Goal: Task Accomplishment & Management: Use online tool/utility

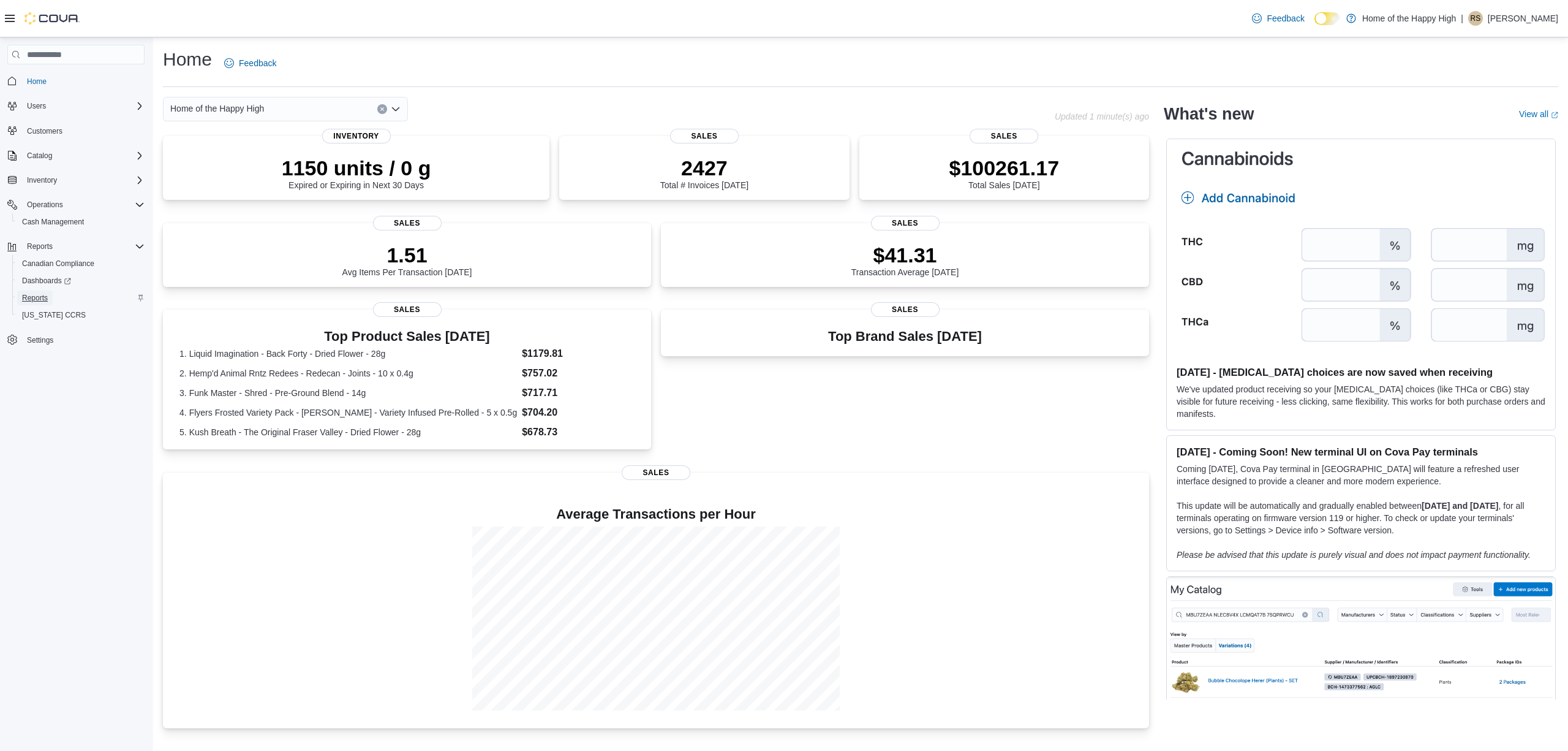
click at [38, 297] on span "Reports" at bounding box center [35, 297] width 26 height 10
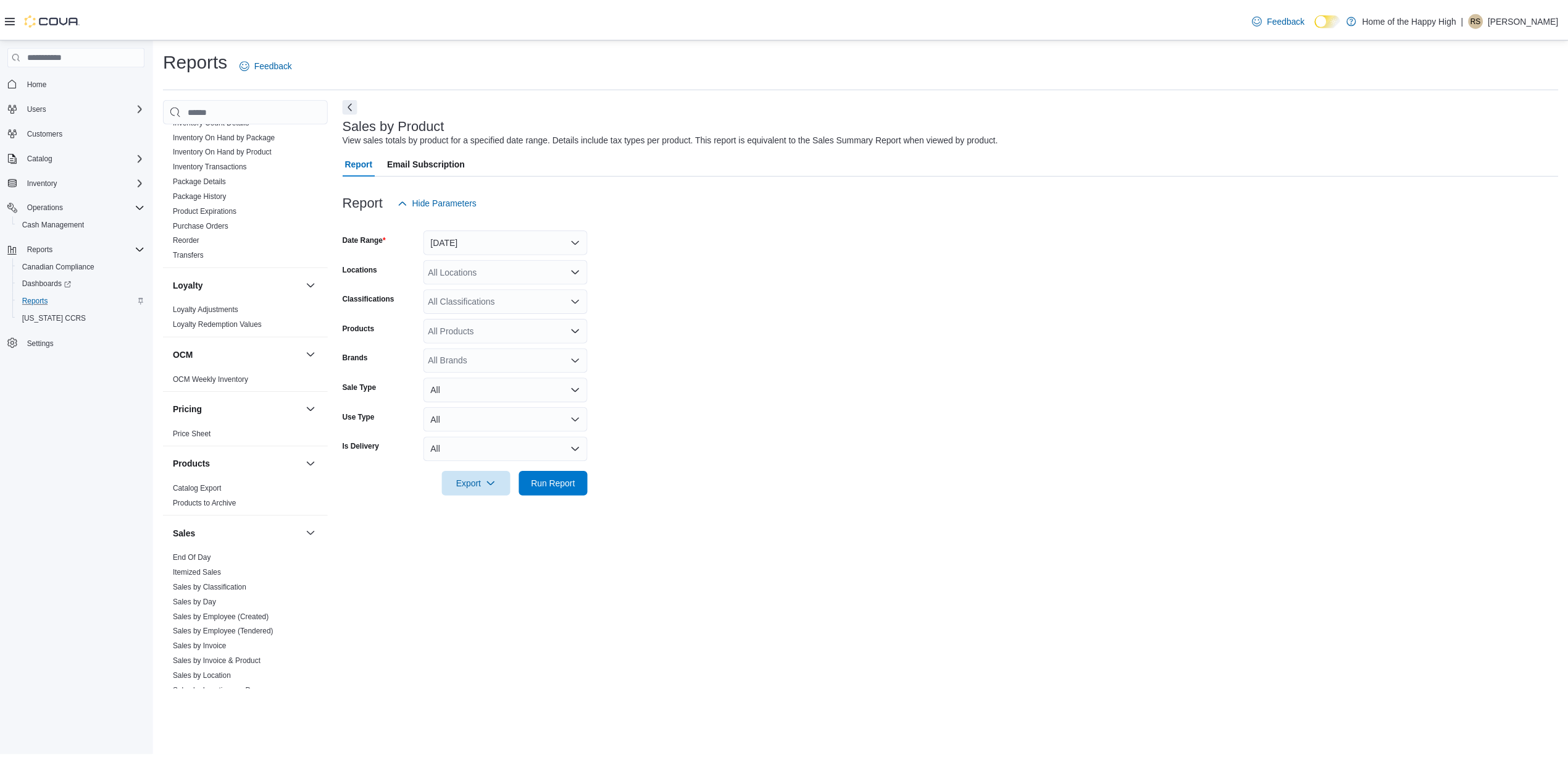
scroll to position [494, 0]
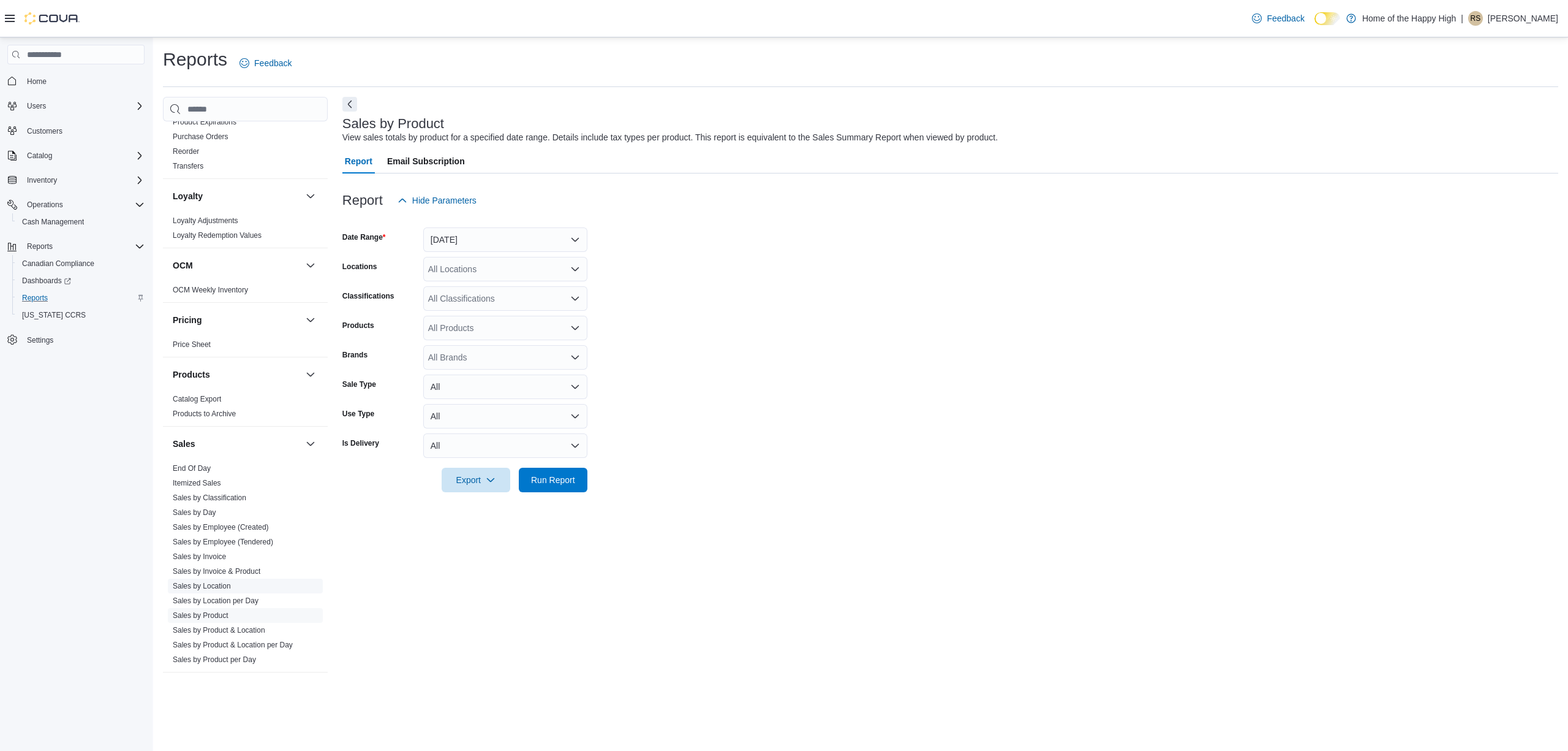
click at [205, 589] on link "Sales by Location" at bounding box center [202, 586] width 58 height 8
click at [517, 237] on button "[DATE]" at bounding box center [505, 239] width 164 height 24
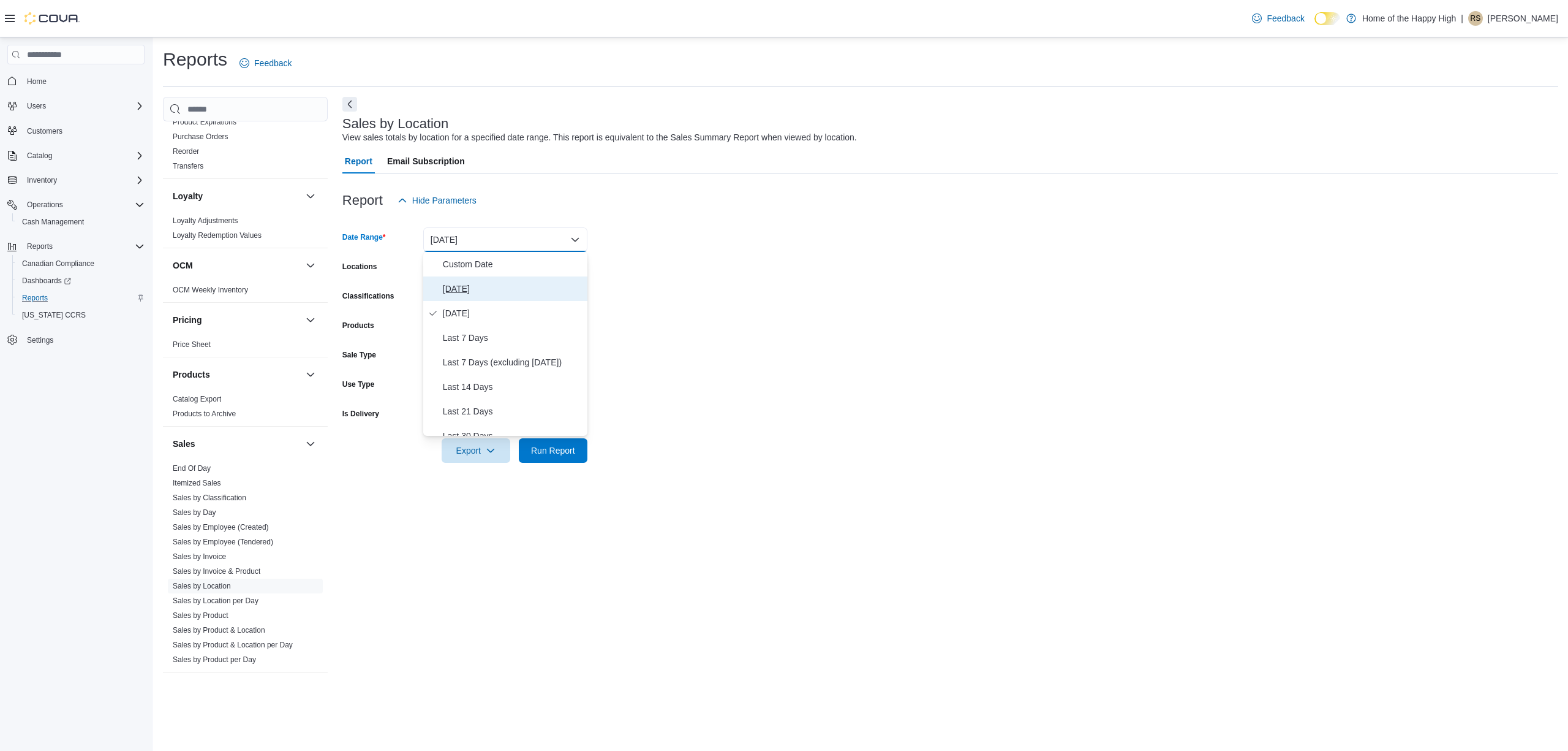
drag, startPoint x: 492, startPoint y: 291, endPoint x: 501, endPoint y: 279, distance: 15.0
click at [493, 291] on span "[DATE]" at bounding box center [512, 288] width 140 height 15
click at [501, 277] on div "All Locations" at bounding box center [505, 269] width 164 height 24
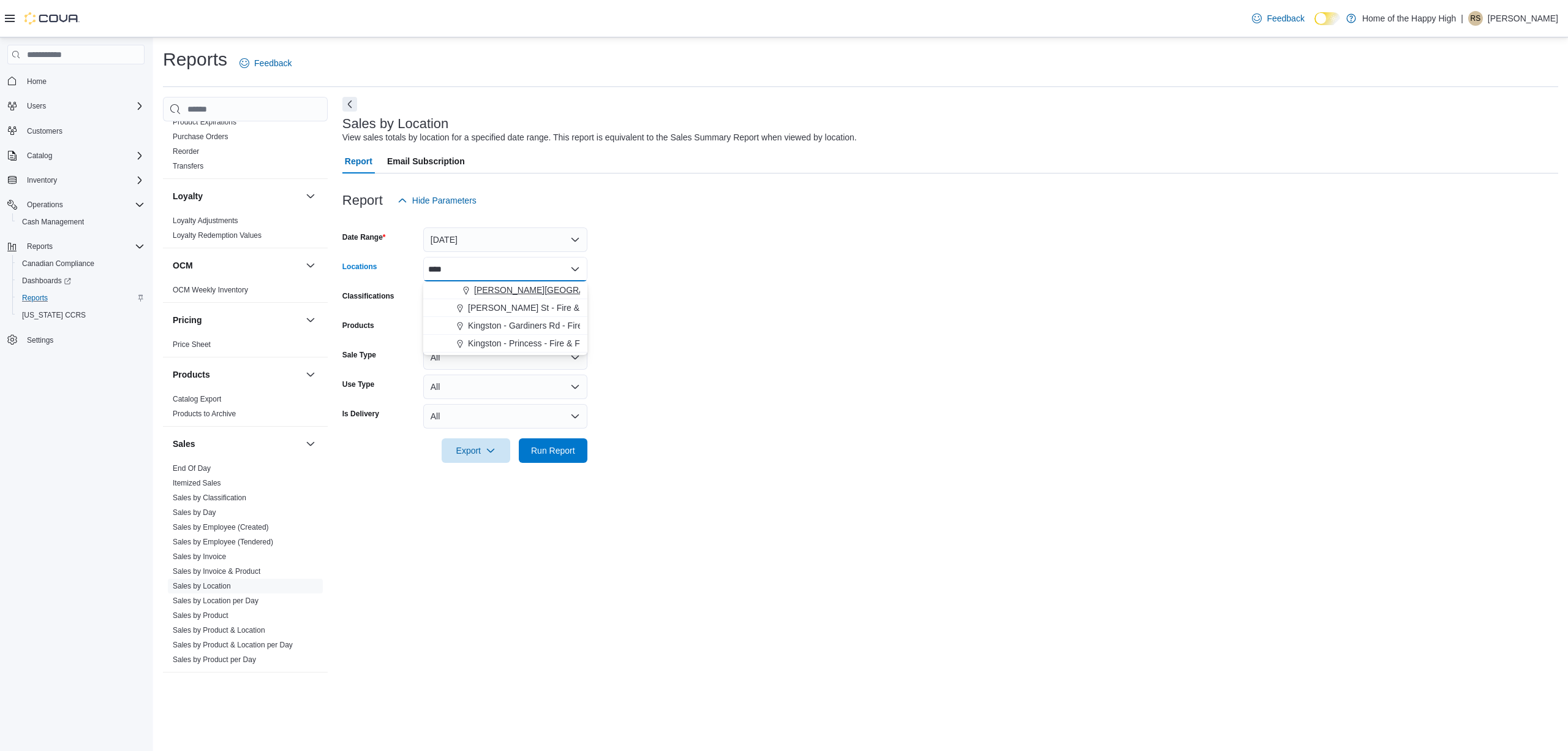
type input "****"
click at [515, 292] on span "[PERSON_NAME][GEOGRAPHIC_DATA] - Fire & Flower" at bounding box center [583, 290] width 219 height 13
click at [909, 369] on form "Date Range [DATE] Locations [GEOGRAPHIC_DATA][PERSON_NAME][GEOGRAPHIC_DATA] - F…" at bounding box center [950, 337] width 1216 height 250
click at [567, 454] on span "Run Report" at bounding box center [553, 450] width 44 height 13
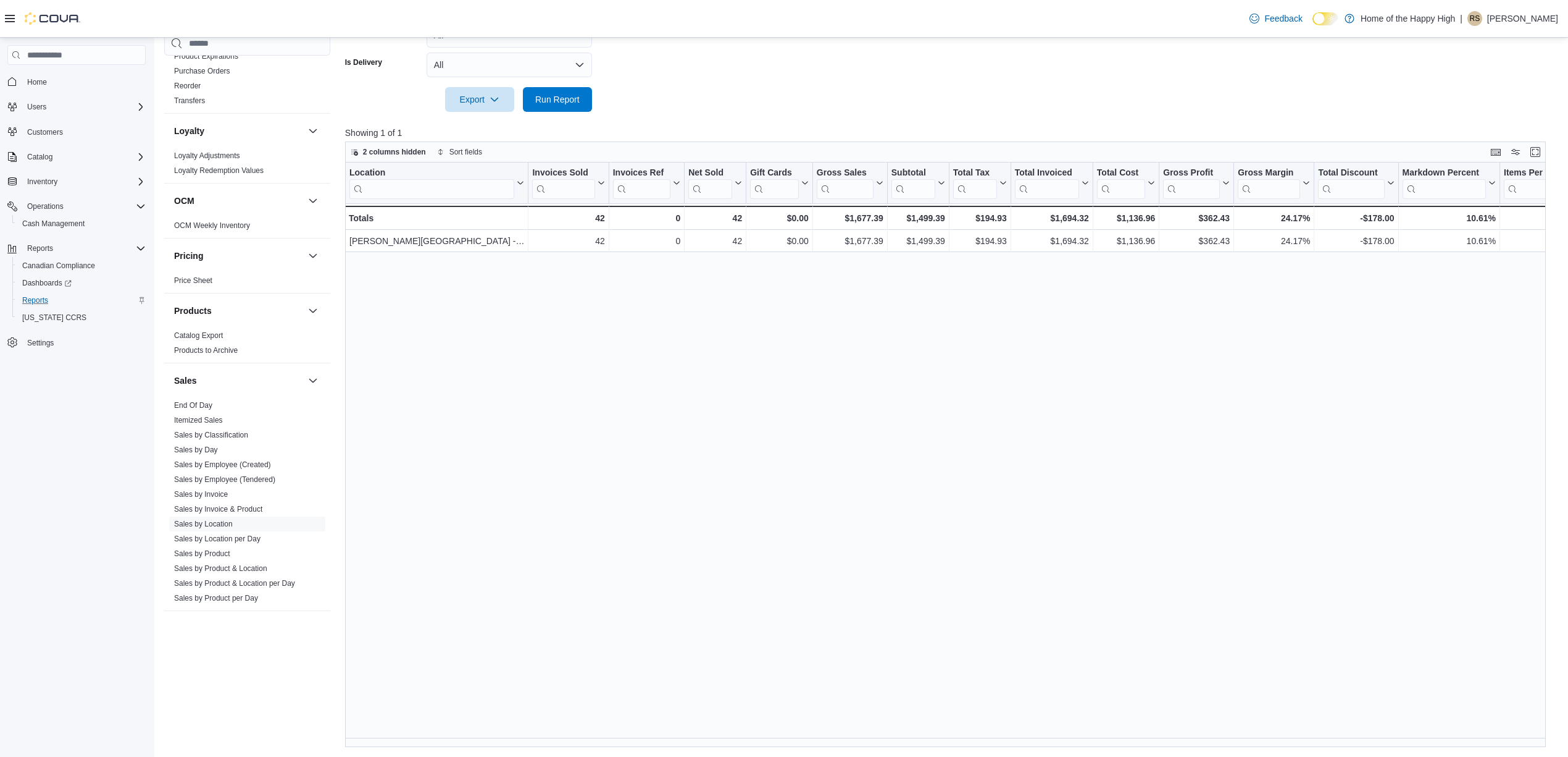
scroll to position [0, 823]
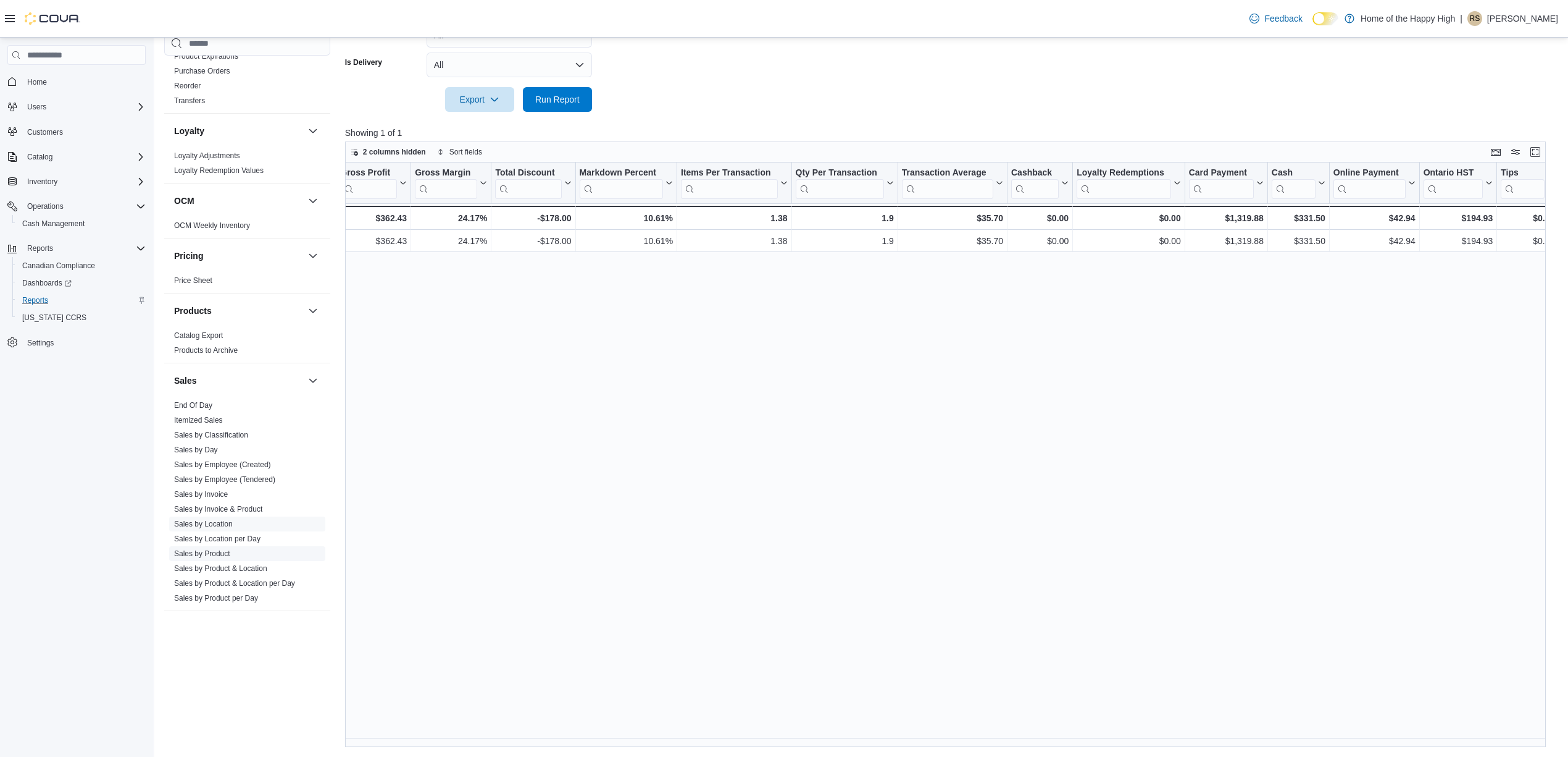
click at [213, 554] on link "Sales by Product" at bounding box center [202, 553] width 56 height 8
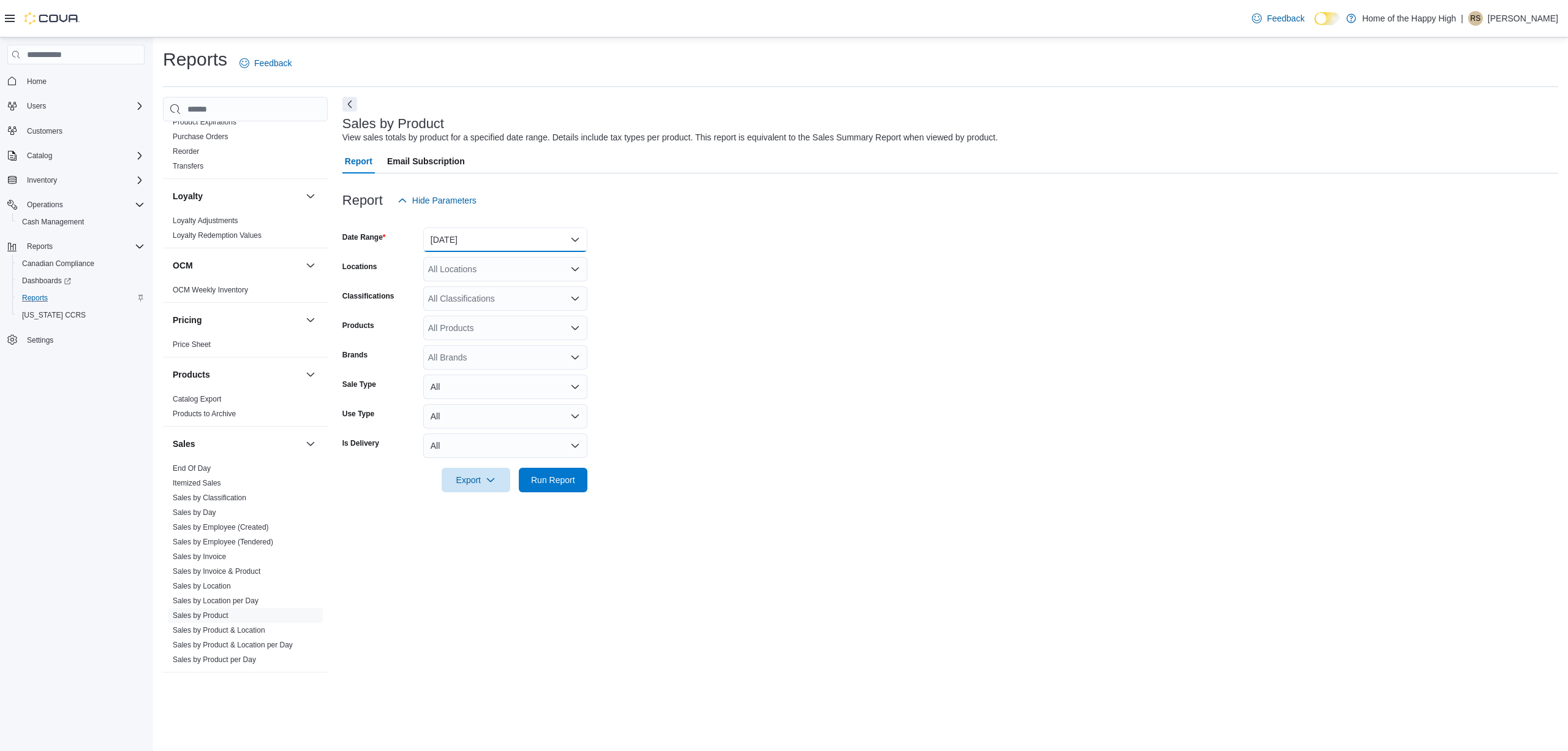
click at [537, 236] on button "[DATE]" at bounding box center [505, 239] width 164 height 24
drag, startPoint x: 513, startPoint y: 287, endPoint x: 535, endPoint y: 272, distance: 26.6
click at [513, 288] on span "[DATE]" at bounding box center [512, 288] width 140 height 15
click at [535, 272] on div "All Locations" at bounding box center [505, 269] width 164 height 24
type input "****"
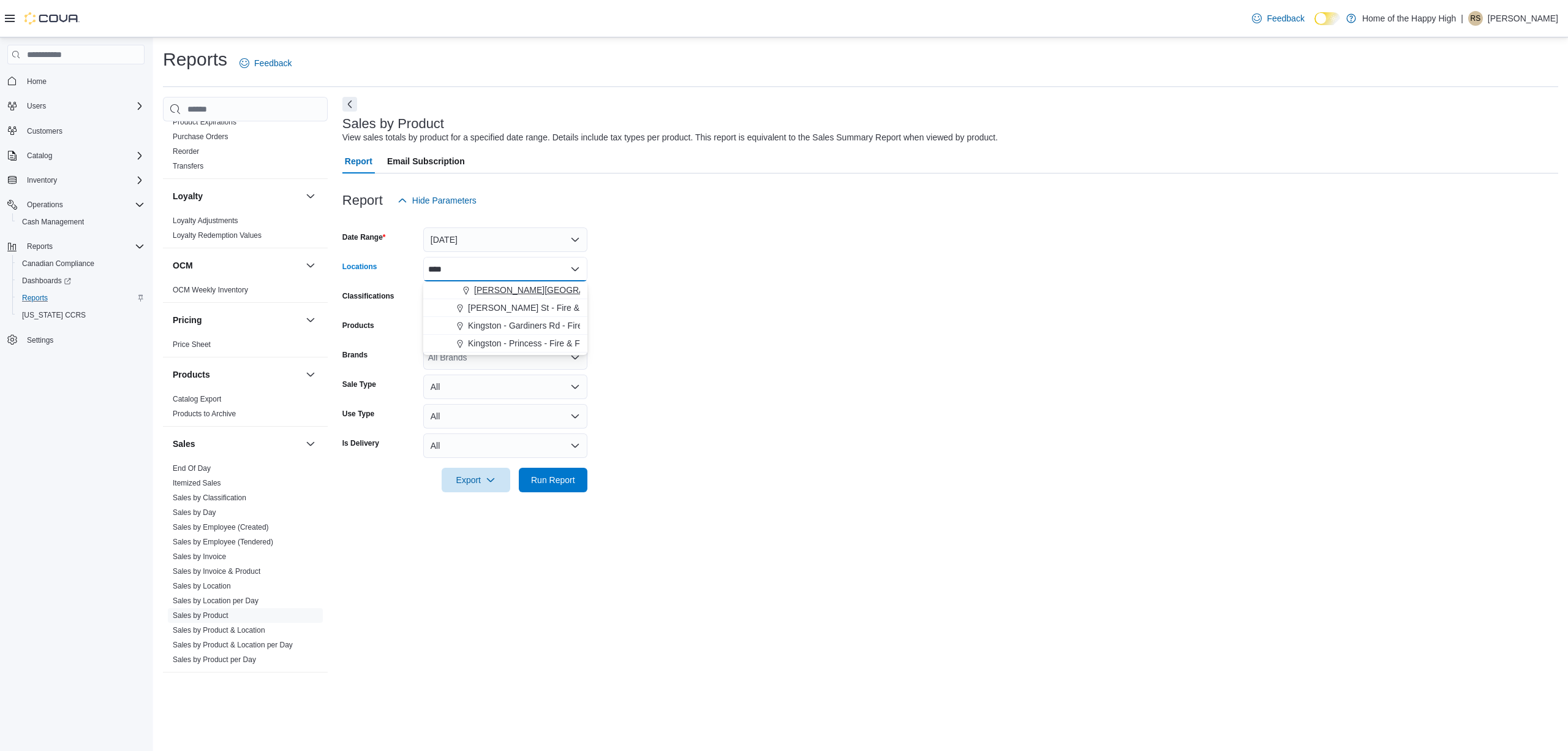
drag, startPoint x: 547, startPoint y: 287, endPoint x: 606, endPoint y: 303, distance: 61.1
click at [547, 286] on span "[PERSON_NAME][GEOGRAPHIC_DATA] - Fire & Flower" at bounding box center [583, 290] width 219 height 13
click at [631, 320] on form "Date Range [DATE] Locations [GEOGRAPHIC_DATA][PERSON_NAME][GEOGRAPHIC_DATA] - F…" at bounding box center [950, 352] width 1216 height 279
click at [570, 481] on span "Run Report" at bounding box center [553, 479] width 44 height 13
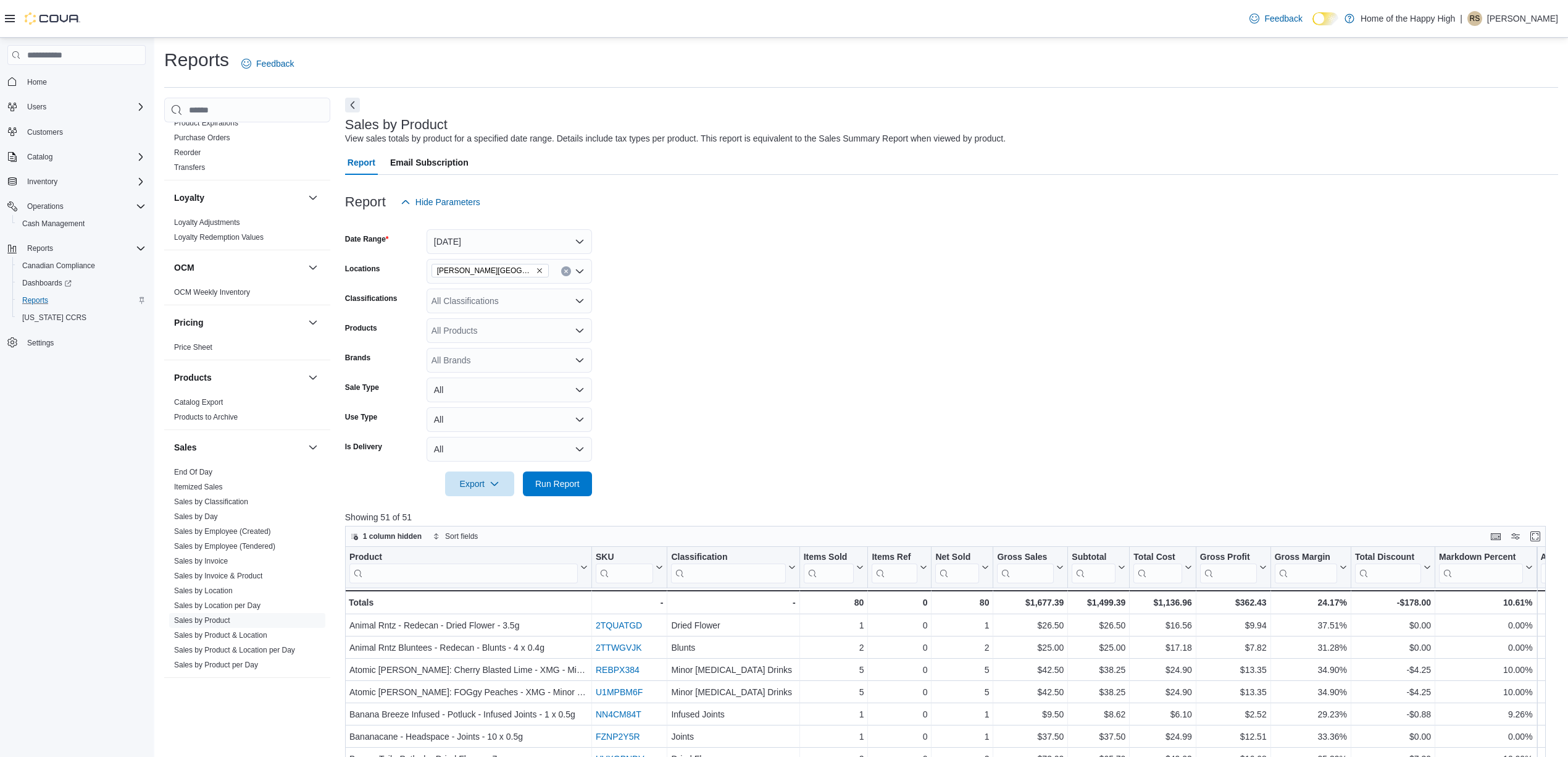
click at [517, 308] on div "All Classifications" at bounding box center [510, 301] width 166 height 25
type input "***"
drag, startPoint x: 557, startPoint y: 320, endPoint x: 618, endPoint y: 348, distance: 67.1
click at [557, 321] on div "Accessories" at bounding box center [509, 322] width 151 height 13
click at [660, 367] on form "Date Range [DATE] Locations [GEOGRAPHIC_DATA][PERSON_NAME][GEOGRAPHIC_DATA] - F…" at bounding box center [952, 355] width 1214 height 282
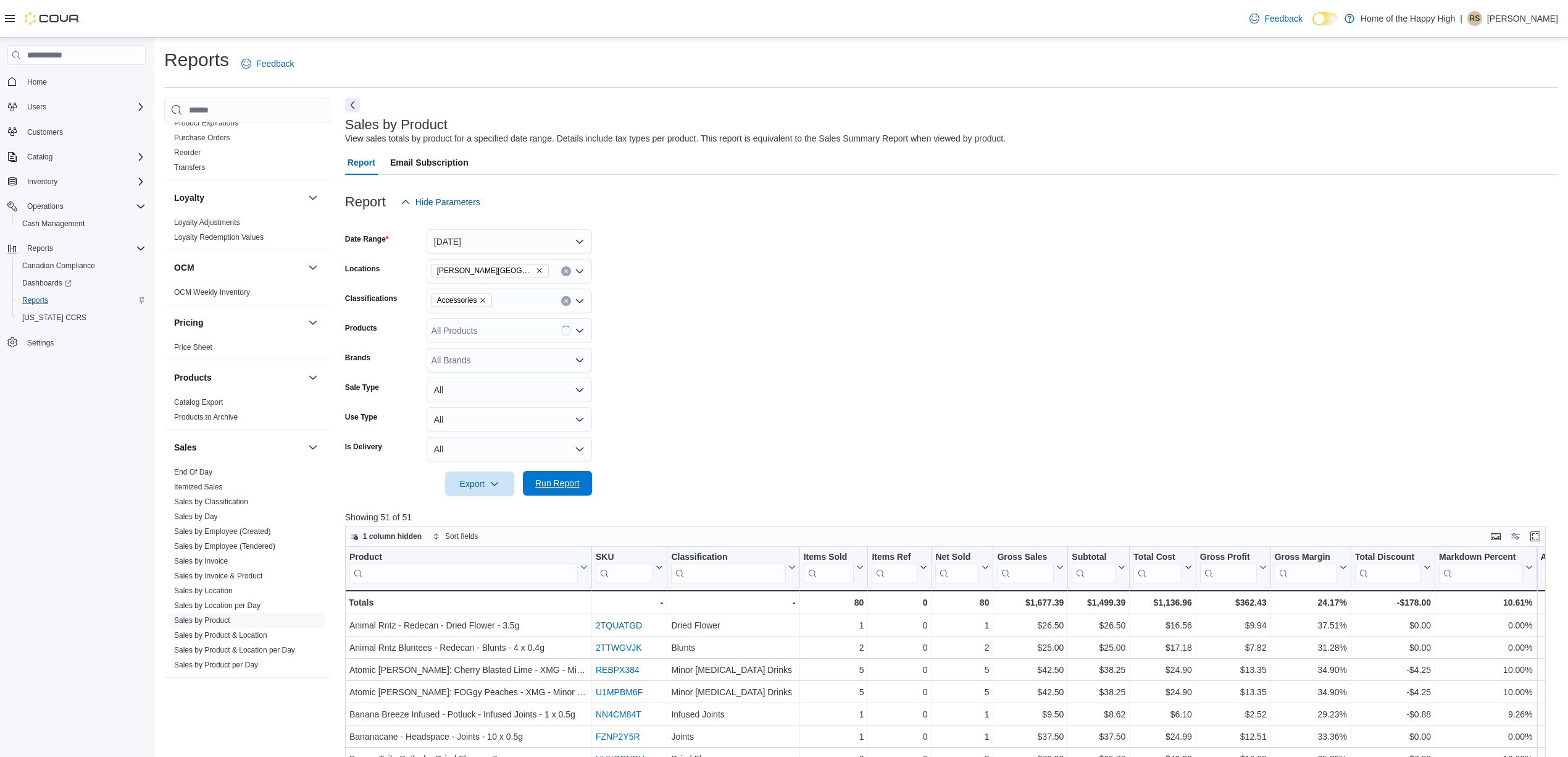
click at [581, 493] on span "Run Report" at bounding box center [557, 482] width 54 height 25
